Goal: Task Accomplishment & Management: Manage account settings

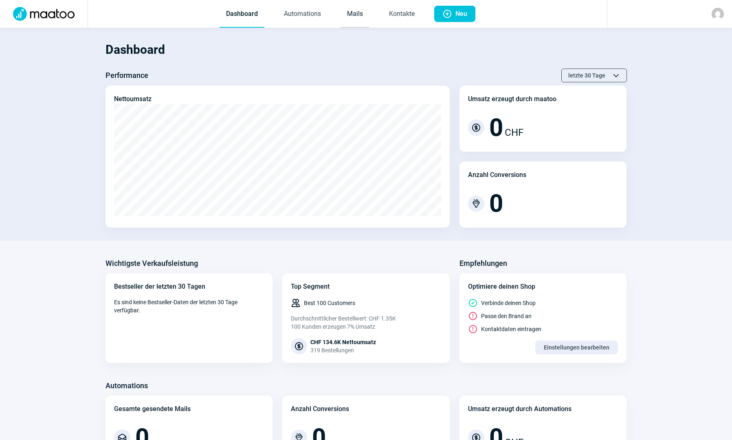
click at [359, 15] on link "Mails" at bounding box center [355, 14] width 29 height 27
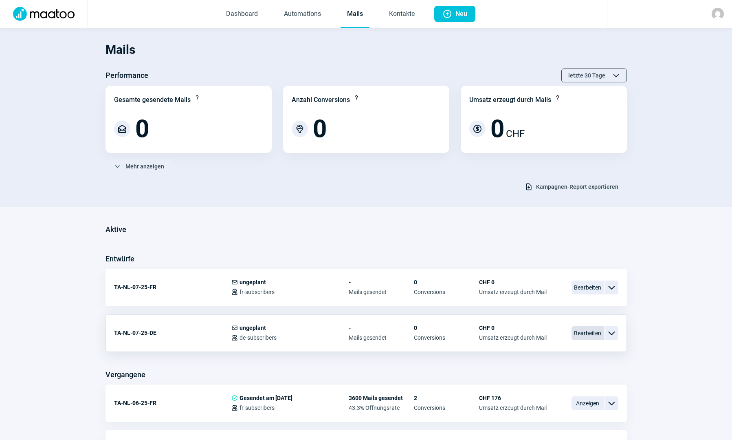
click at [586, 336] on span "Bearbeiten" at bounding box center [588, 333] width 33 height 14
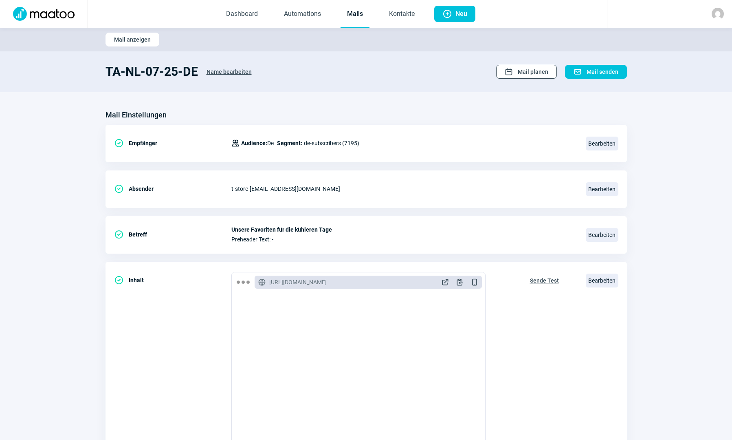
click at [518, 68] on span "Calendar icon Mail planen" at bounding box center [527, 71] width 44 height 13
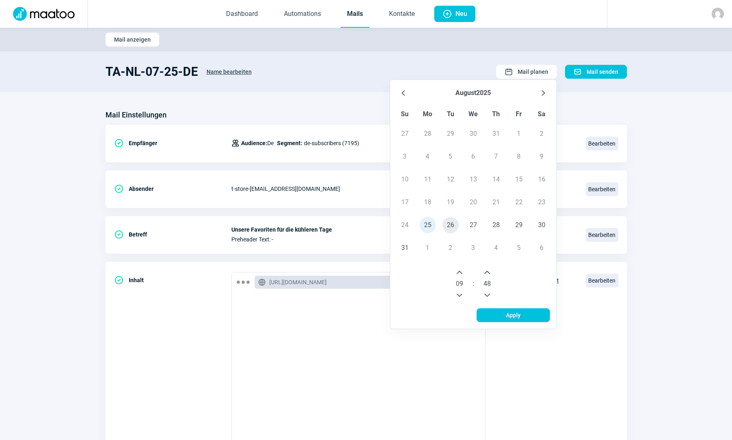
click at [449, 222] on span "26" at bounding box center [451, 225] width 16 height 16
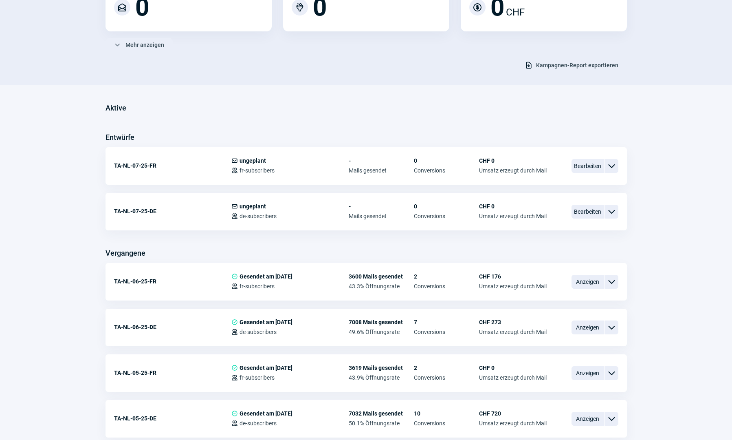
scroll to position [122, 0]
click at [577, 212] on span "Bearbeiten" at bounding box center [588, 211] width 33 height 14
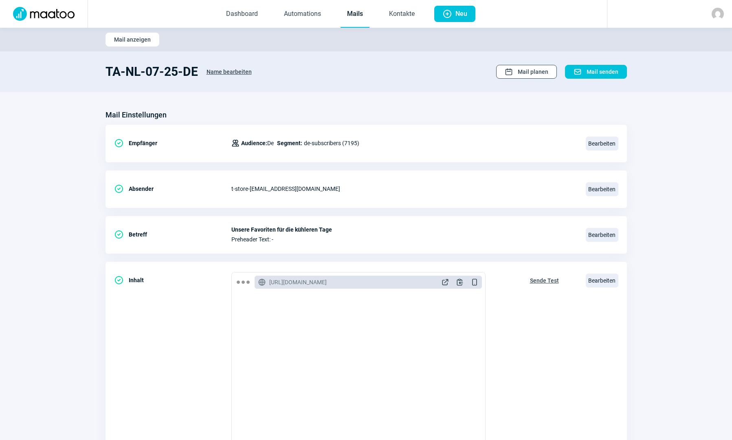
click at [525, 75] on span "Mail planen" at bounding box center [533, 71] width 31 height 13
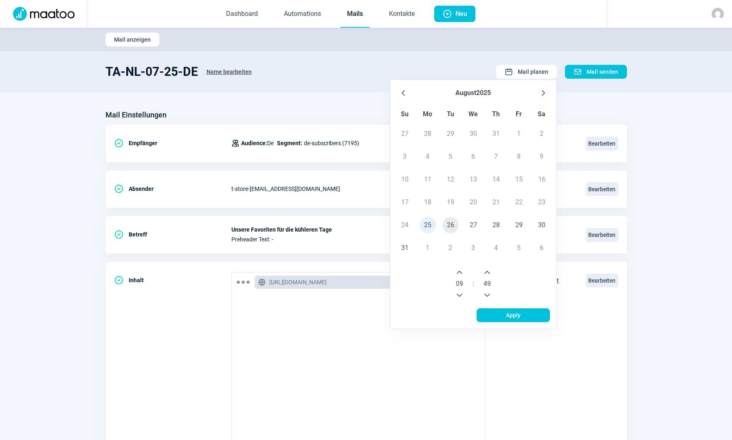
click at [450, 222] on span "26" at bounding box center [451, 225] width 16 height 16
click at [460, 294] on icon "Previous Hour" at bounding box center [459, 295] width 7 height 7
click at [462, 275] on icon "Next Hour" at bounding box center [459, 272] width 7 height 7
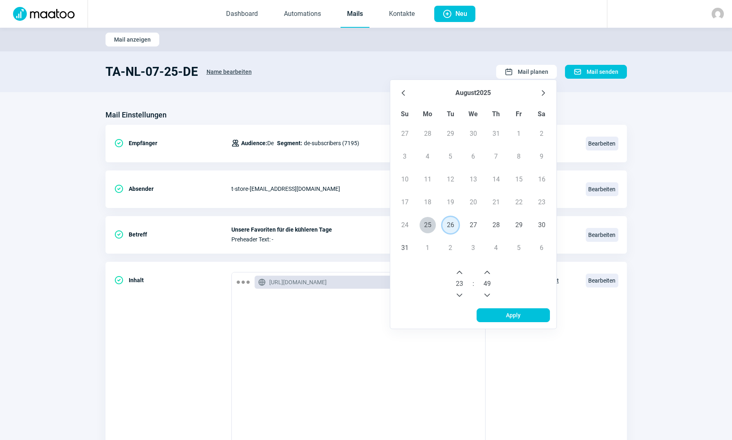
click at [462, 275] on icon "Next Hour" at bounding box center [459, 272] width 7 height 7
click at [462, 274] on icon "Next Hour" at bounding box center [459, 272] width 7 height 7
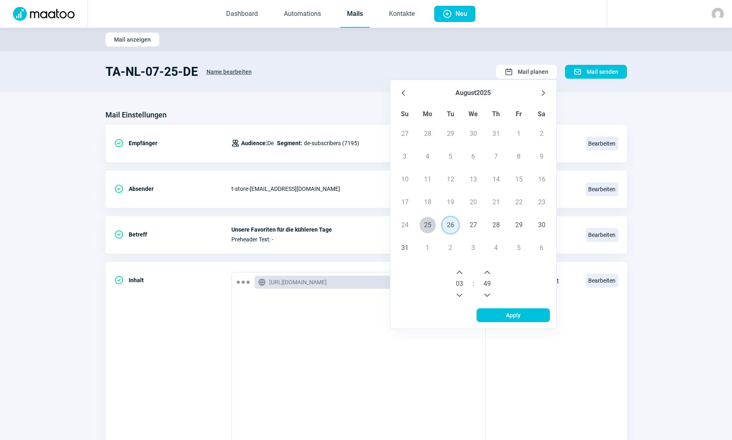
click at [462, 274] on icon "Next Hour" at bounding box center [459, 272] width 7 height 7
click at [462, 273] on icon "Next Hour" at bounding box center [459, 272] width 7 height 7
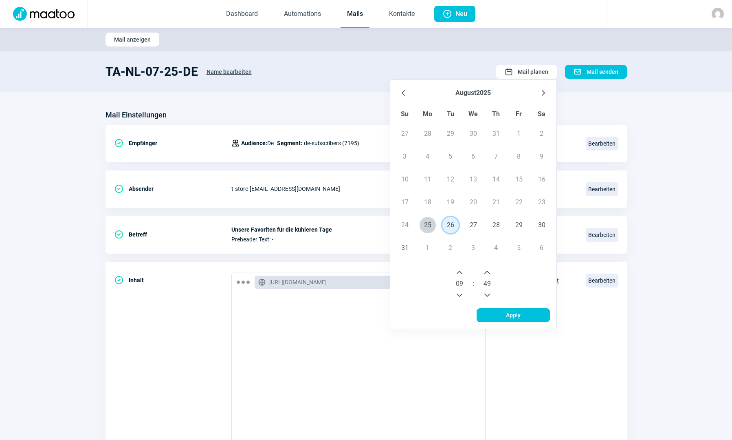
click at [462, 273] on icon "Next Hour" at bounding box center [459, 272] width 7 height 7
click at [489, 273] on icon "Next Minute" at bounding box center [487, 272] width 7 height 7
click at [489, 273] on icon "Next Minute" at bounding box center [487, 272] width 6 height 3
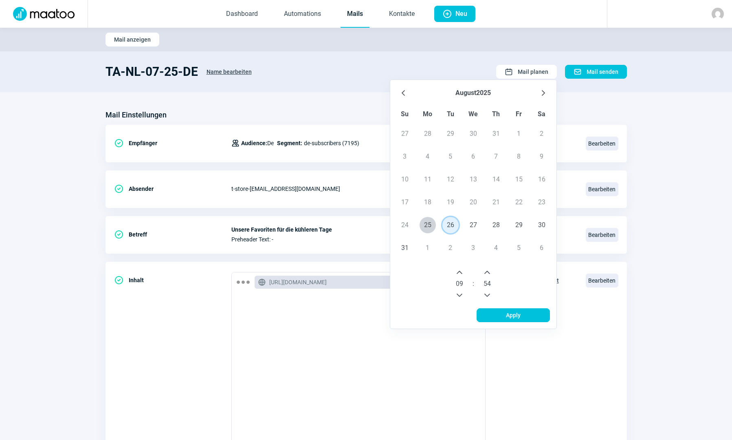
click at [489, 273] on icon "Next Minute" at bounding box center [487, 272] width 6 height 3
click at [489, 271] on icon "Next Minute" at bounding box center [487, 272] width 7 height 7
click at [489, 270] on icon "Next Minute" at bounding box center [487, 272] width 7 height 7
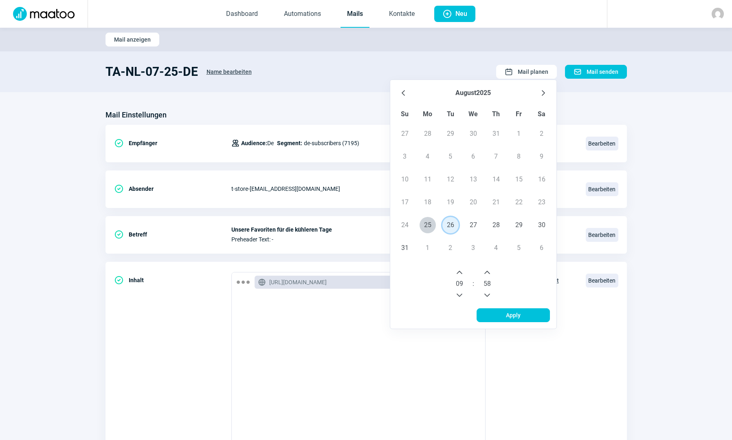
click at [489, 271] on icon "Next Minute" at bounding box center [487, 272] width 7 height 7
click at [518, 313] on span "Apply" at bounding box center [513, 314] width 15 height 13
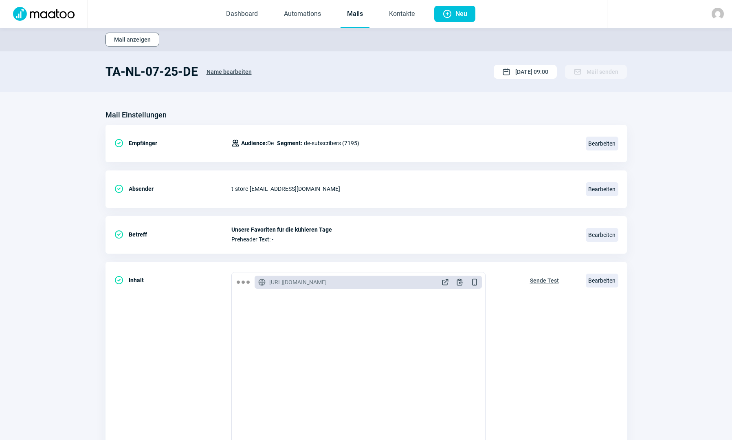
click at [142, 39] on span "Mail anzeigen" at bounding box center [132, 39] width 37 height 13
click at [359, 19] on link "Mails" at bounding box center [355, 14] width 29 height 27
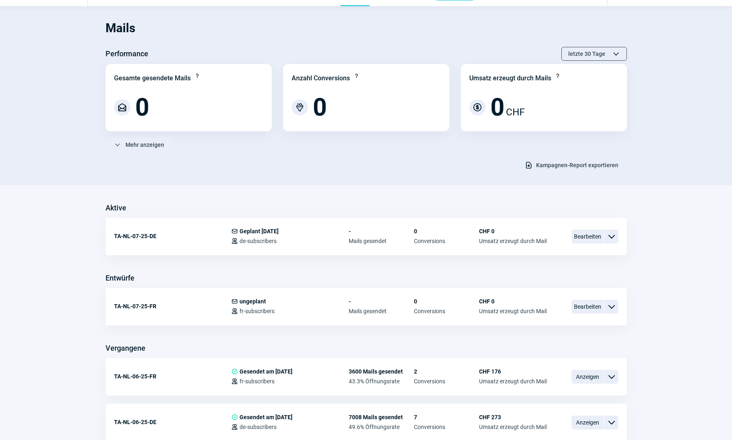
scroll to position [41, 0]
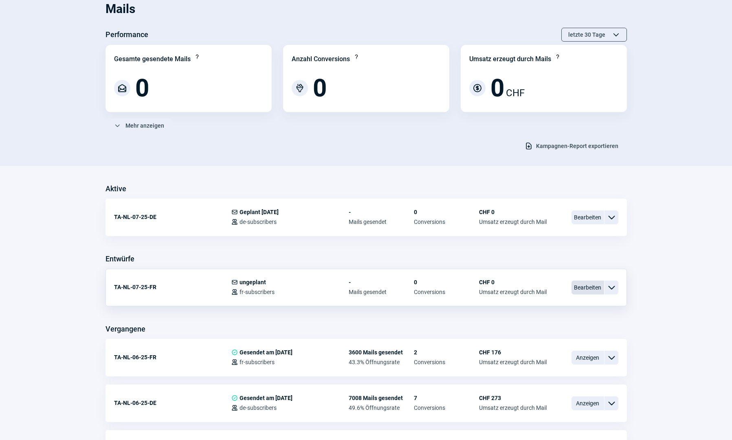
click at [577, 293] on span "Bearbeiten" at bounding box center [588, 287] width 33 height 14
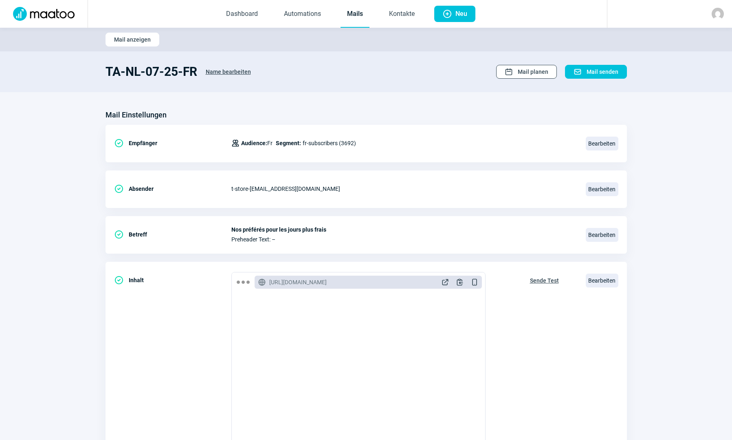
click at [526, 76] on span "Mail planen" at bounding box center [533, 71] width 31 height 13
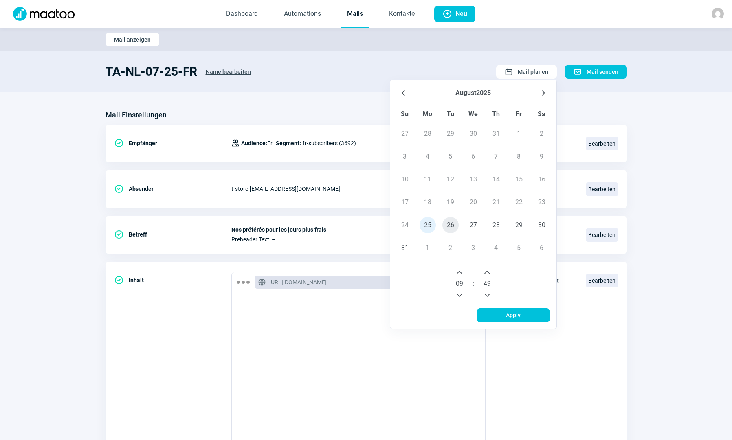
click at [457, 227] on span "26" at bounding box center [451, 225] width 16 height 16
click at [462, 273] on icon "Next Hour" at bounding box center [459, 272] width 7 height 7
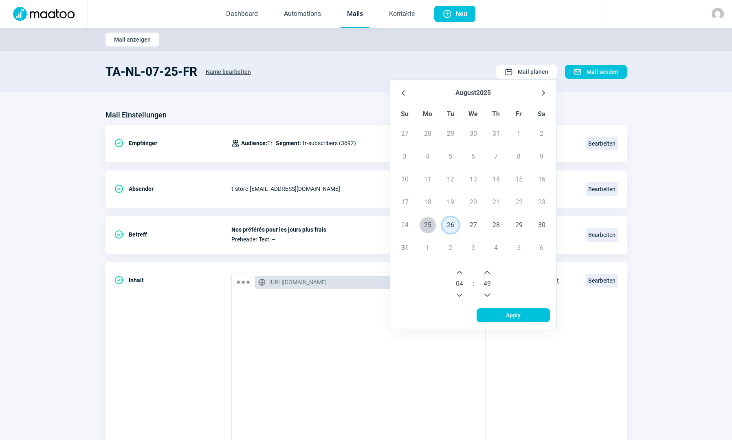
click at [462, 273] on icon "Next Hour" at bounding box center [459, 272] width 7 height 7
click at [462, 273] on icon "Next Hour" at bounding box center [460, 272] width 6 height 3
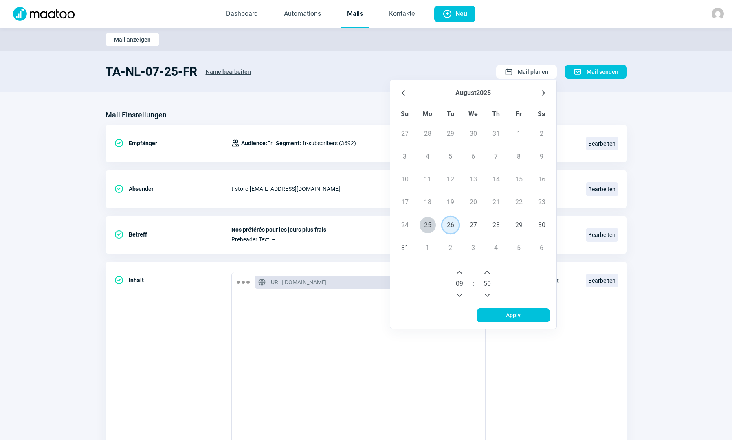
click at [487, 273] on icon "Next Minute" at bounding box center [487, 272] width 7 height 7
click at [487, 271] on icon "Next Minute" at bounding box center [487, 272] width 6 height 3
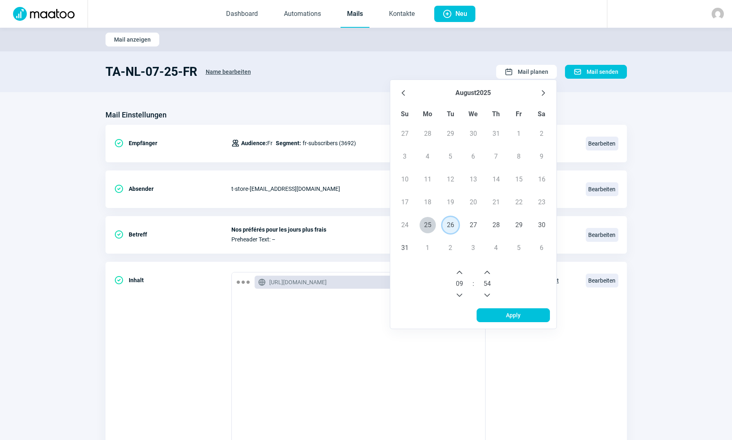
click at [487, 271] on icon "Next Minute" at bounding box center [487, 272] width 6 height 3
click at [487, 270] on icon "Next Minute" at bounding box center [487, 272] width 7 height 7
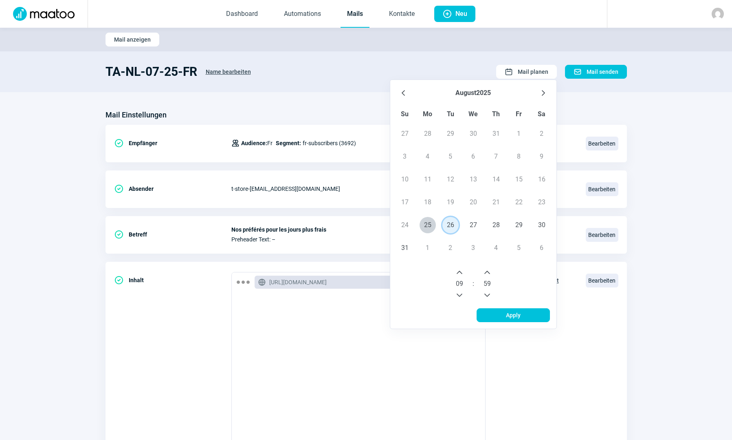
click at [487, 270] on icon "Next Minute" at bounding box center [487, 272] width 7 height 7
click at [515, 318] on span "Apply" at bounding box center [513, 314] width 15 height 13
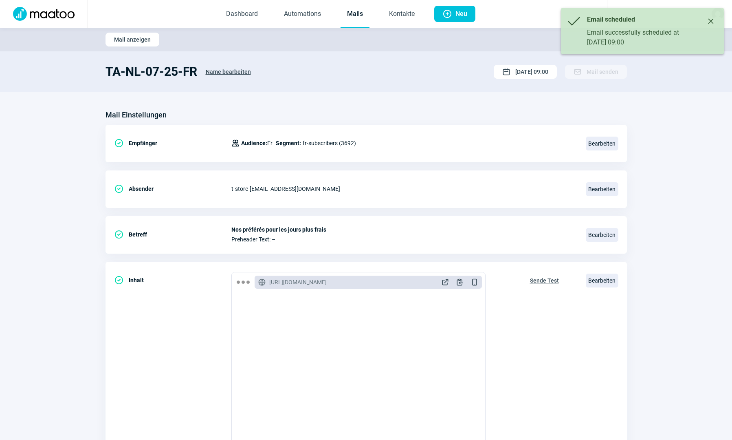
click at [352, 16] on link "Mails" at bounding box center [355, 14] width 29 height 27
